Goal: Subscribe to service/newsletter

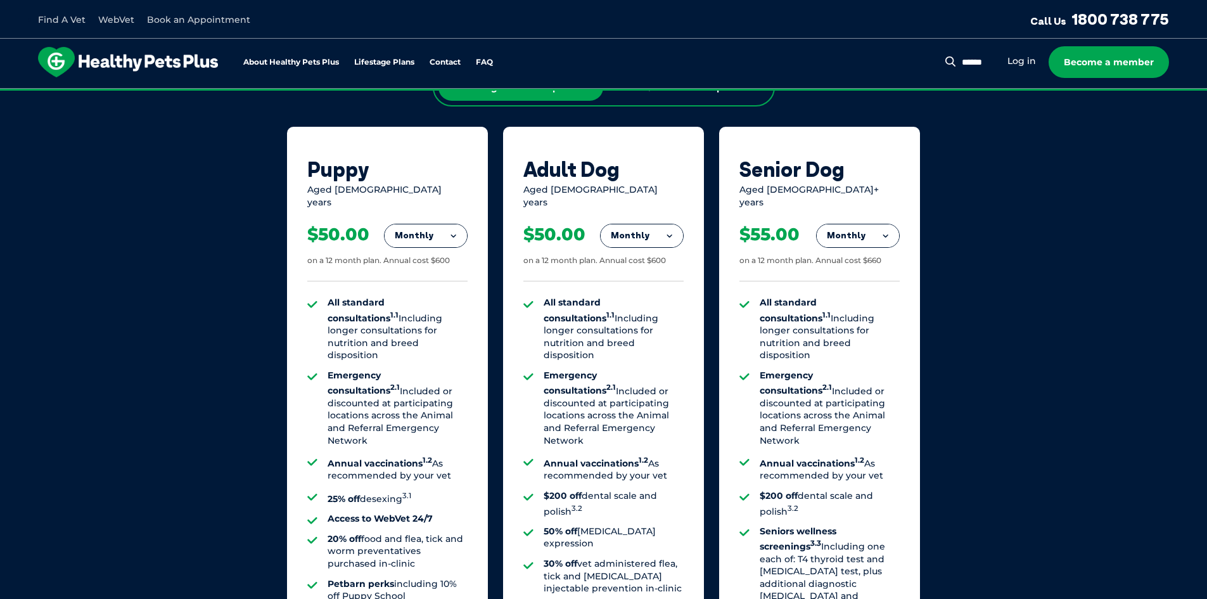
scroll to position [841, 0]
click at [675, 228] on button "Monthly" at bounding box center [641, 236] width 82 height 23
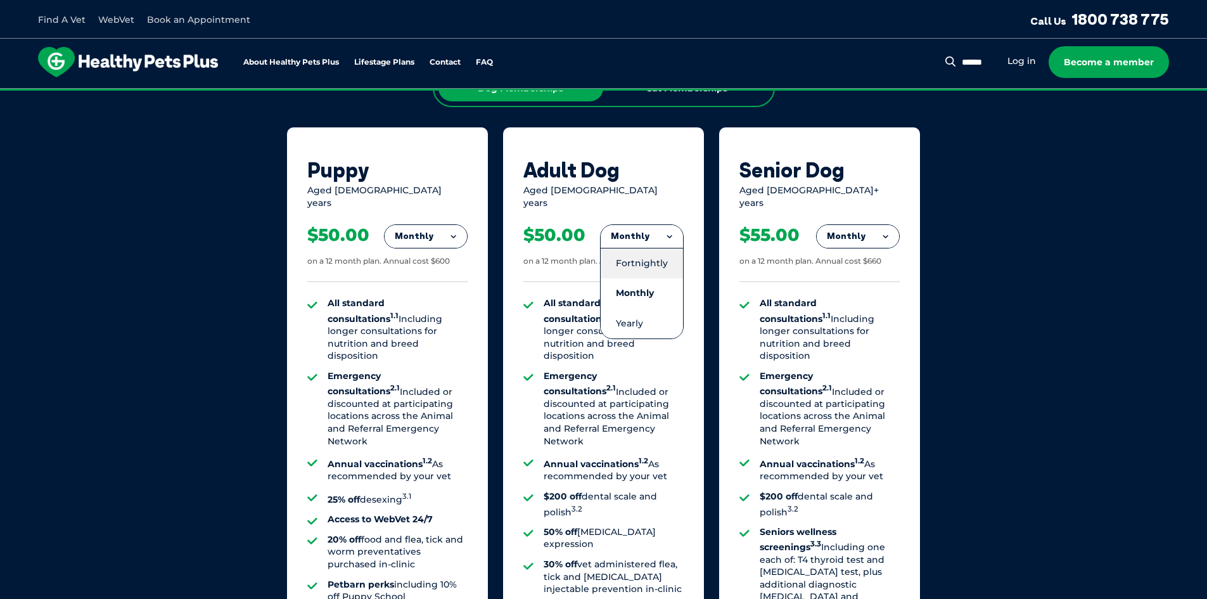
click at [652, 251] on li "Fortnightly" at bounding box center [641, 263] width 82 height 30
click at [670, 230] on button "Fortnightly" at bounding box center [638, 236] width 89 height 23
click at [650, 283] on li "Monthly" at bounding box center [638, 293] width 89 height 30
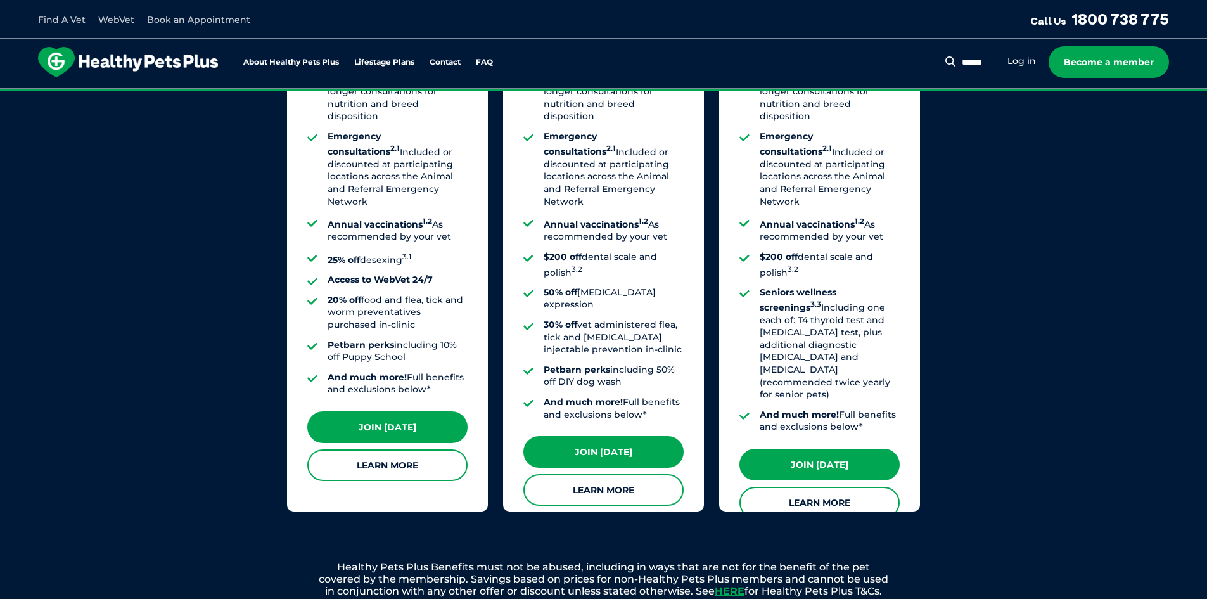
scroll to position [1094, 0]
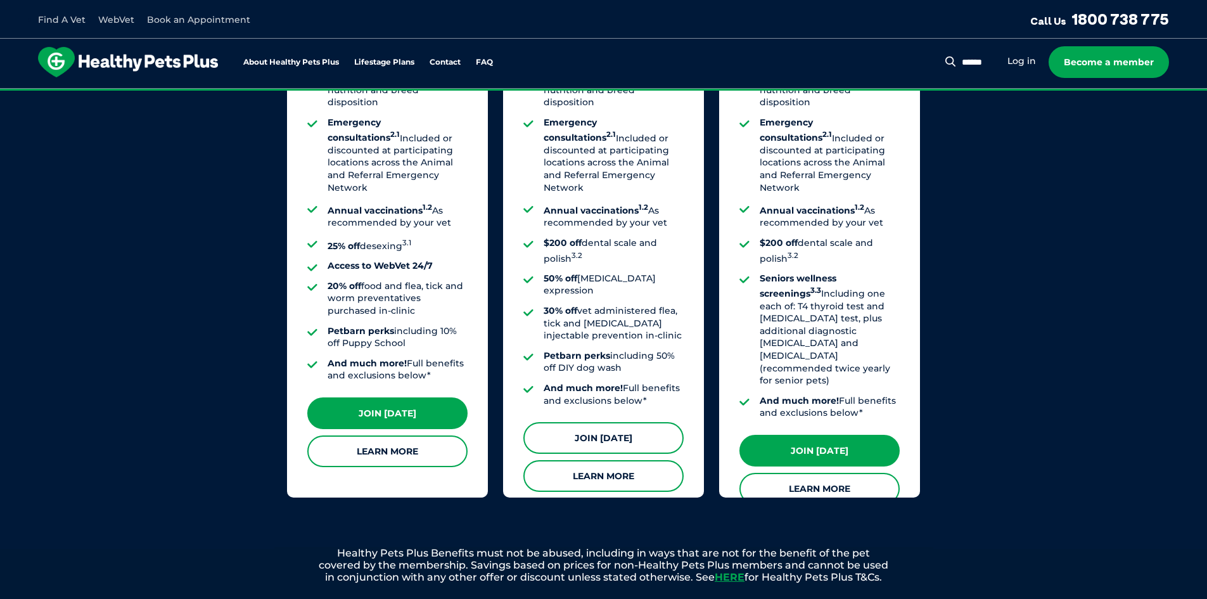
click at [640, 422] on link "Join [DATE]" at bounding box center [603, 438] width 160 height 32
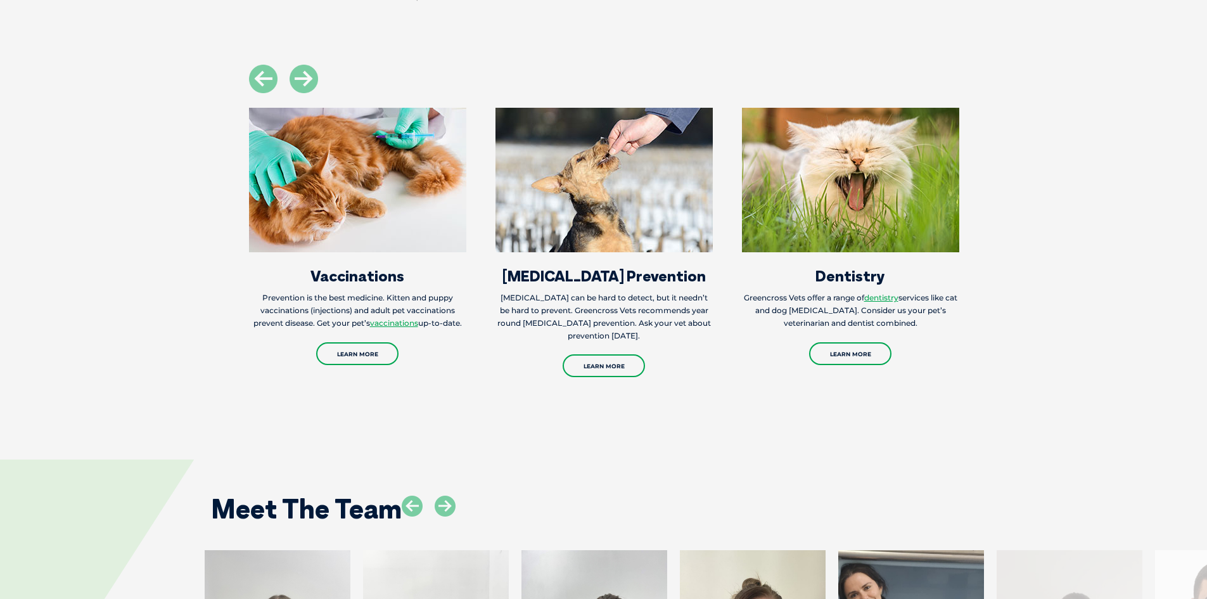
scroll to position [1457, 0]
